Goal: Transaction & Acquisition: Download file/media

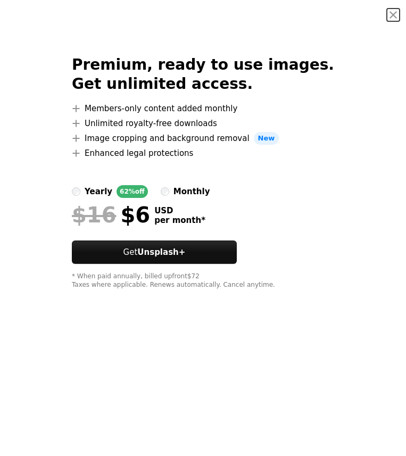
scroll to position [14714, 0]
click at [396, 14] on button "An X shape" at bounding box center [393, 15] width 13 height 13
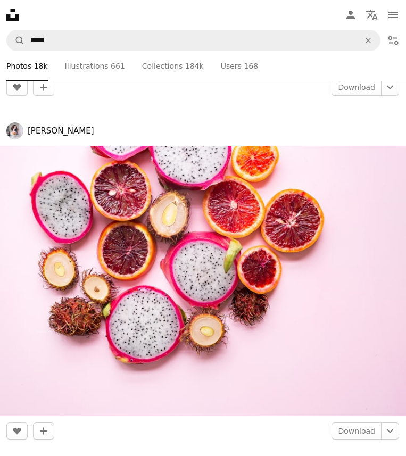
scroll to position [24901, 0]
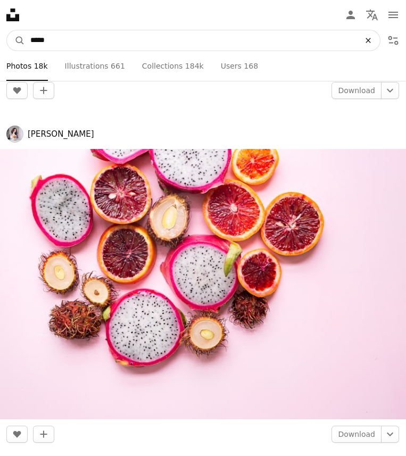
click at [366, 43] on icon "An X shape" at bounding box center [368, 40] width 23 height 9
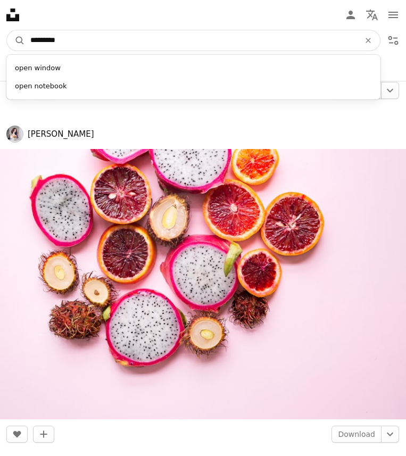
type input "**********"
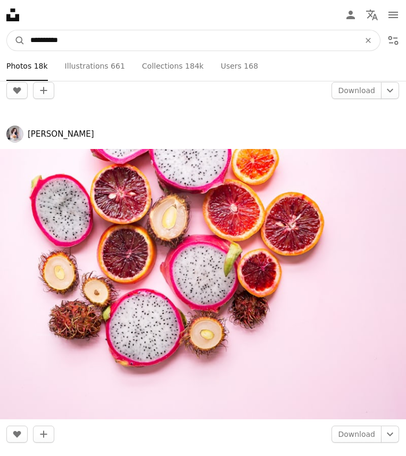
click button "A magnifying glass" at bounding box center [16, 40] width 18 height 20
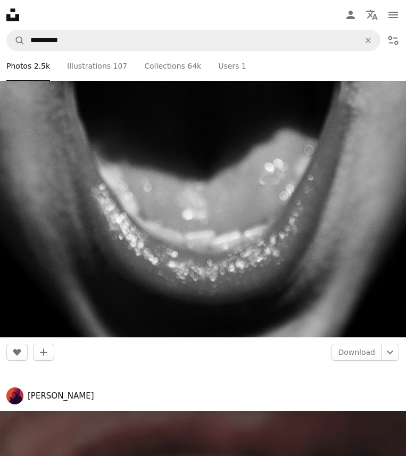
scroll to position [5049, 0]
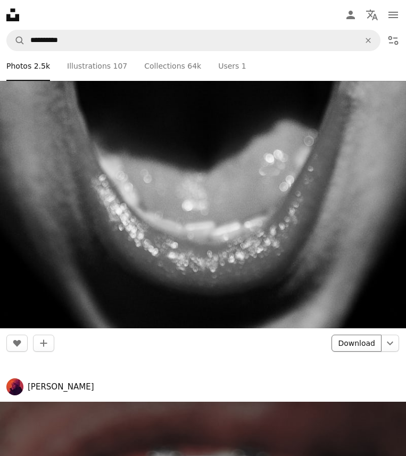
click at [374, 349] on link "Download" at bounding box center [357, 343] width 50 height 17
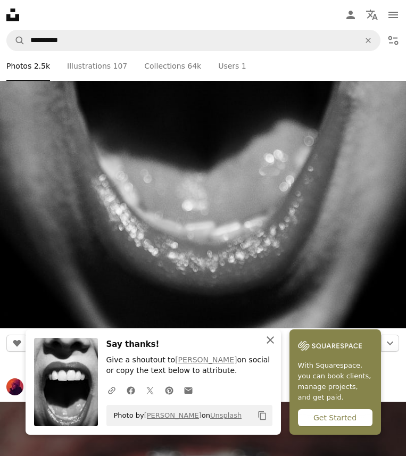
click at [267, 340] on icon "An X shape" at bounding box center [270, 340] width 13 height 13
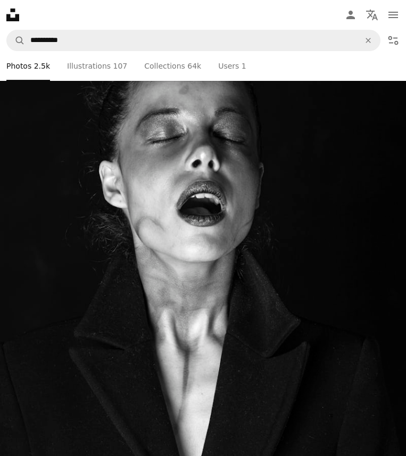
scroll to position [6951, 0]
